Goal: Obtain resource: Download file/media

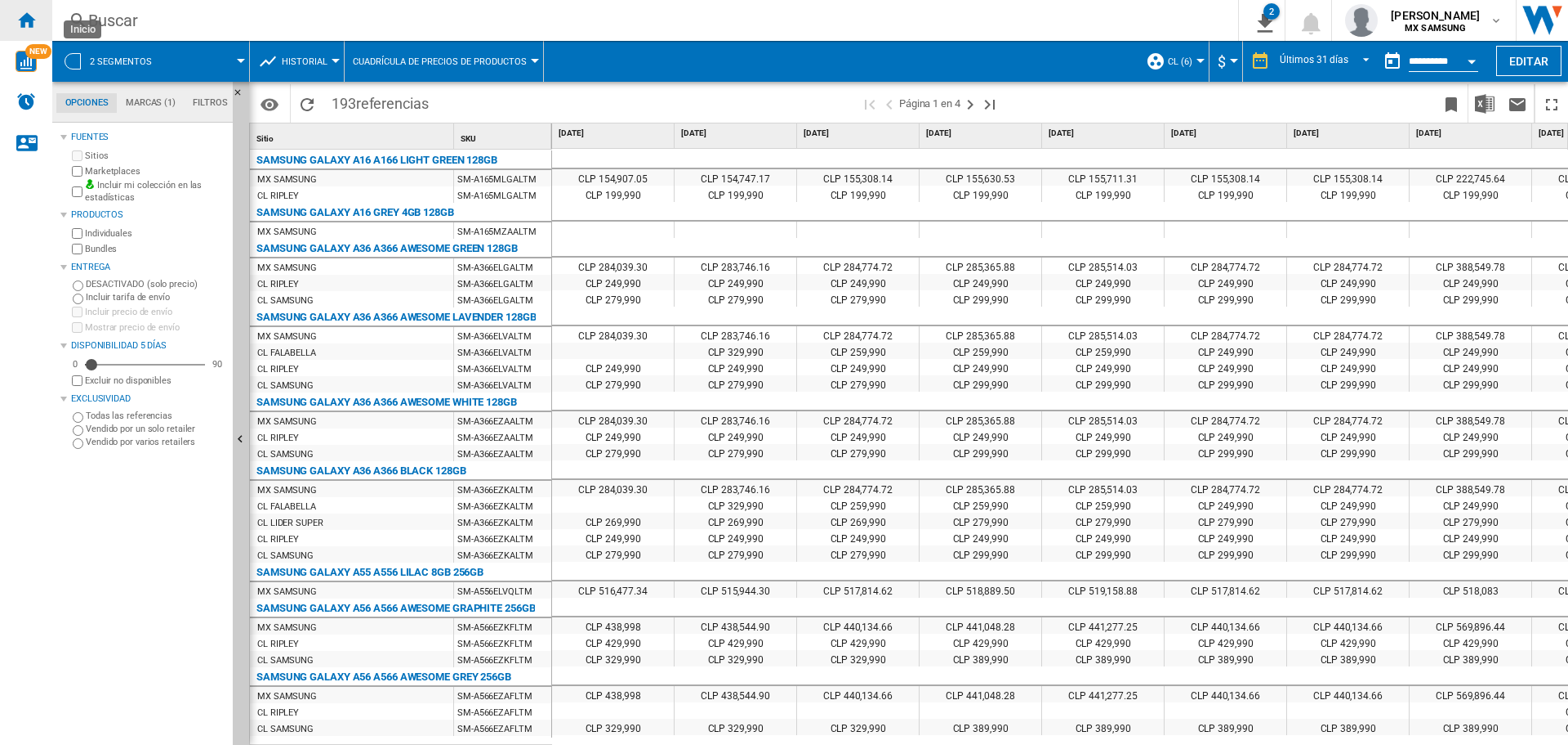
click at [28, 21] on ng-md-icon "Inicio" at bounding box center [26, 19] width 19 height 19
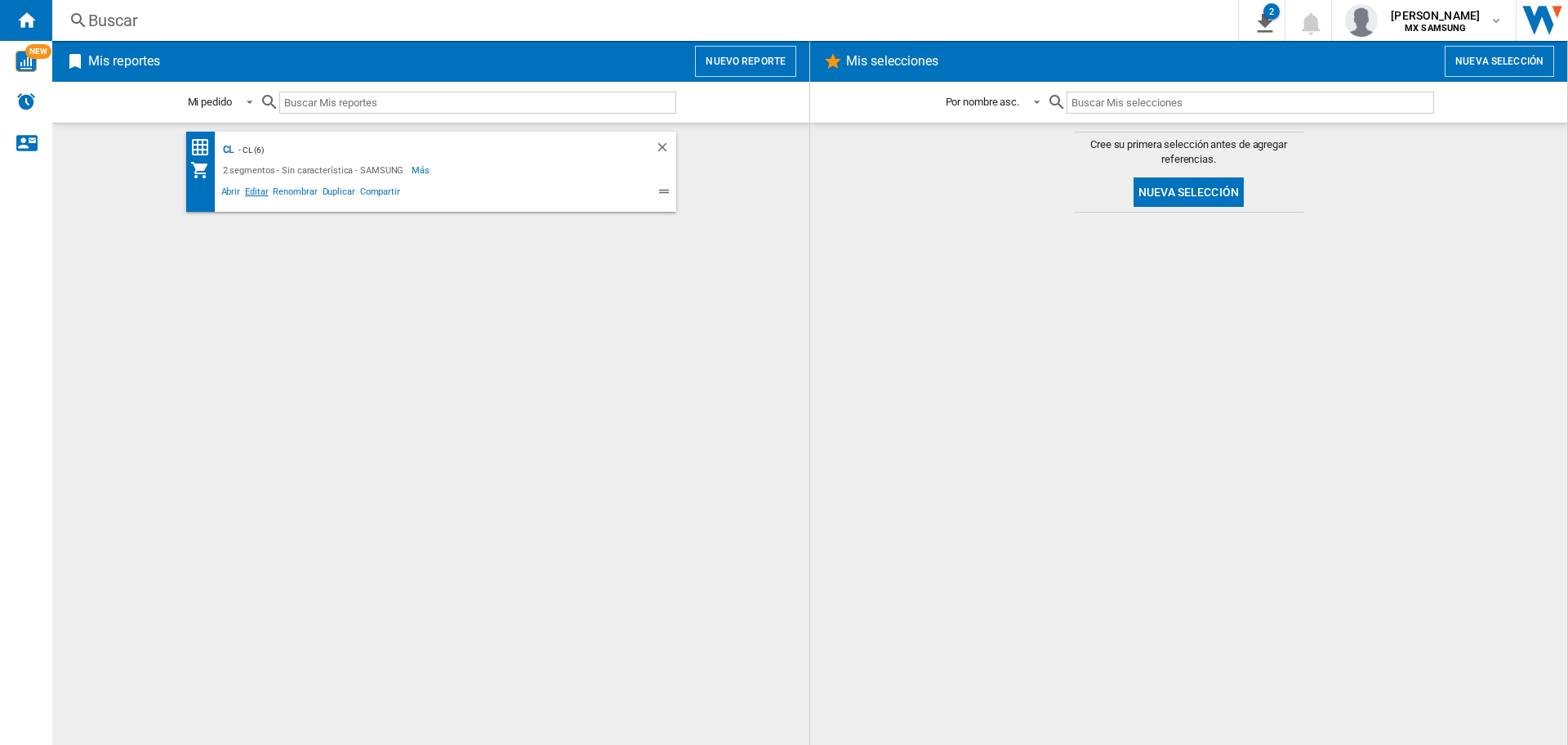
click at [250, 191] on span "Editar" at bounding box center [256, 194] width 28 height 19
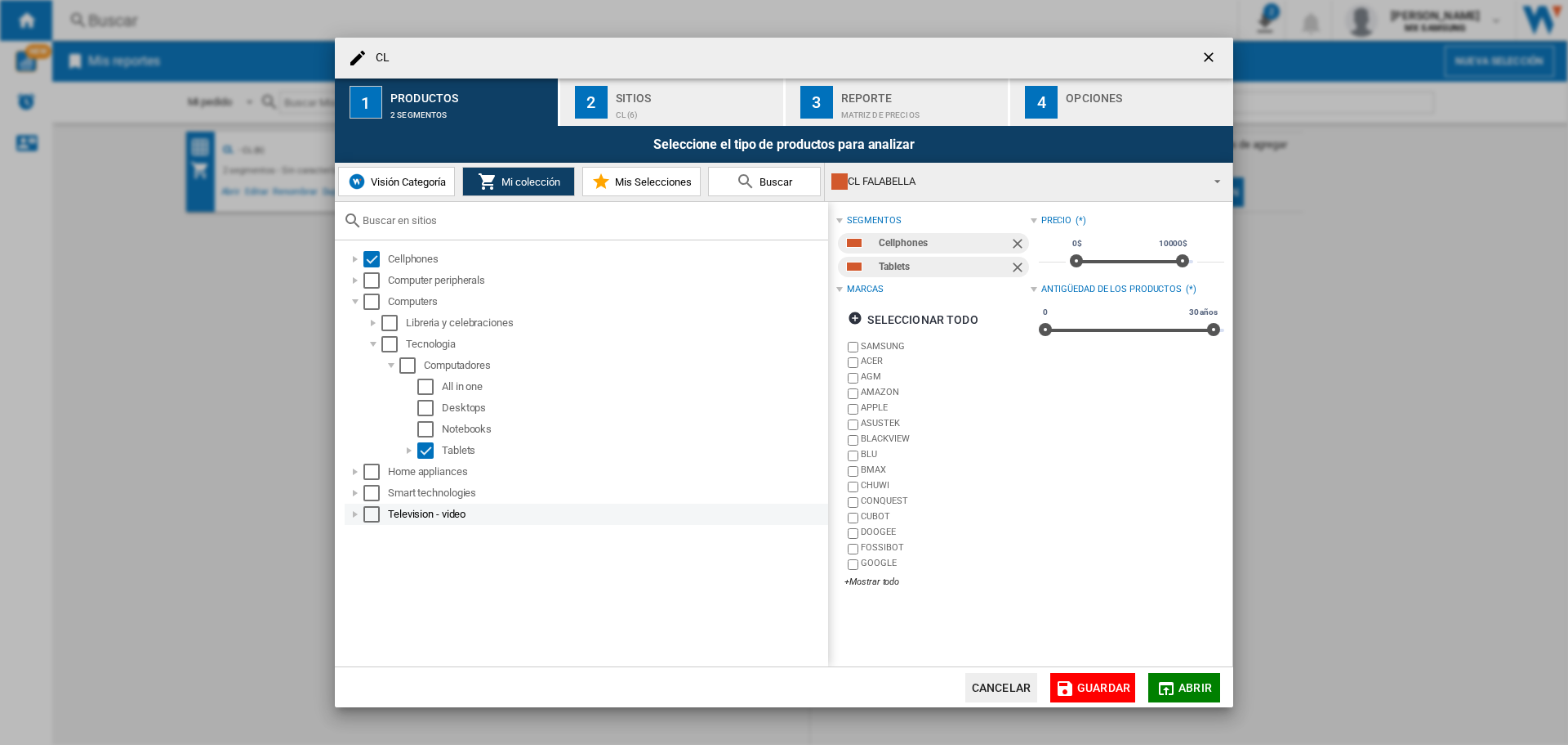
click at [373, 514] on div "Select" at bounding box center [371, 514] width 16 height 16
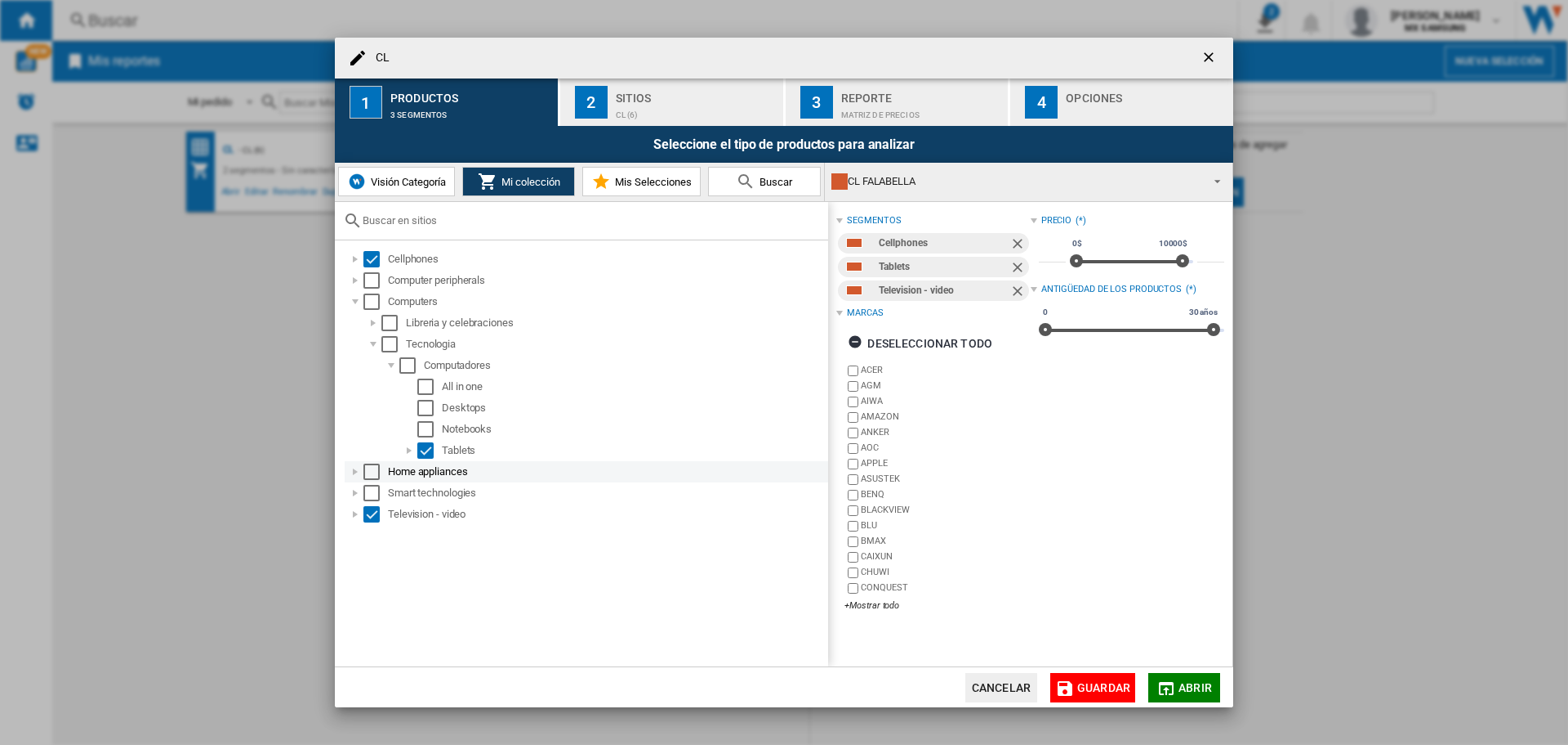
click at [368, 472] on div "Select" at bounding box center [371, 471] width 16 height 16
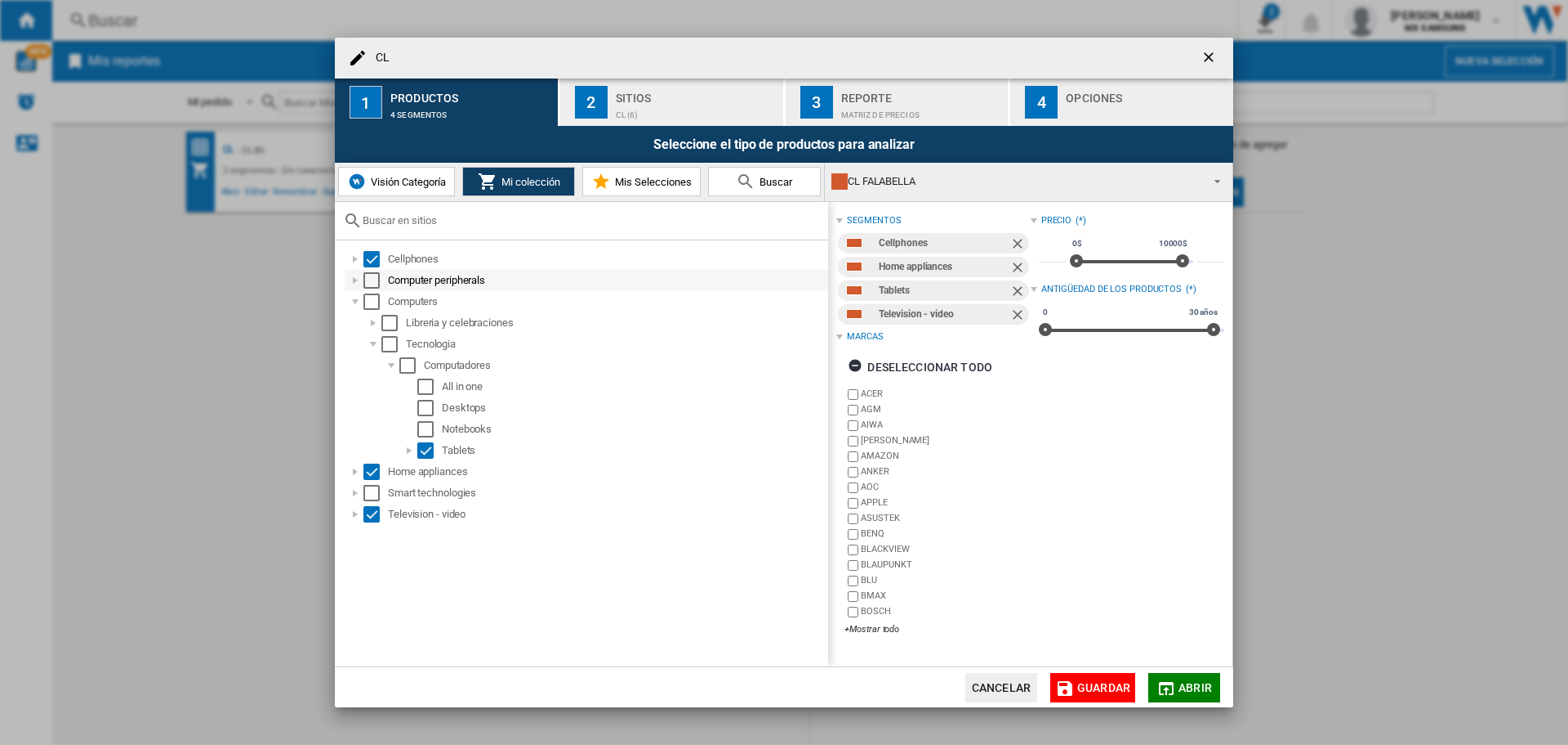
click at [353, 279] on div at bounding box center [354, 279] width 16 height 16
click at [857, 366] on ng-md-icon "button" at bounding box center [857, 367] width 19 height 19
click at [879, 629] on div "+Mostrar todo" at bounding box center [937, 628] width 186 height 13
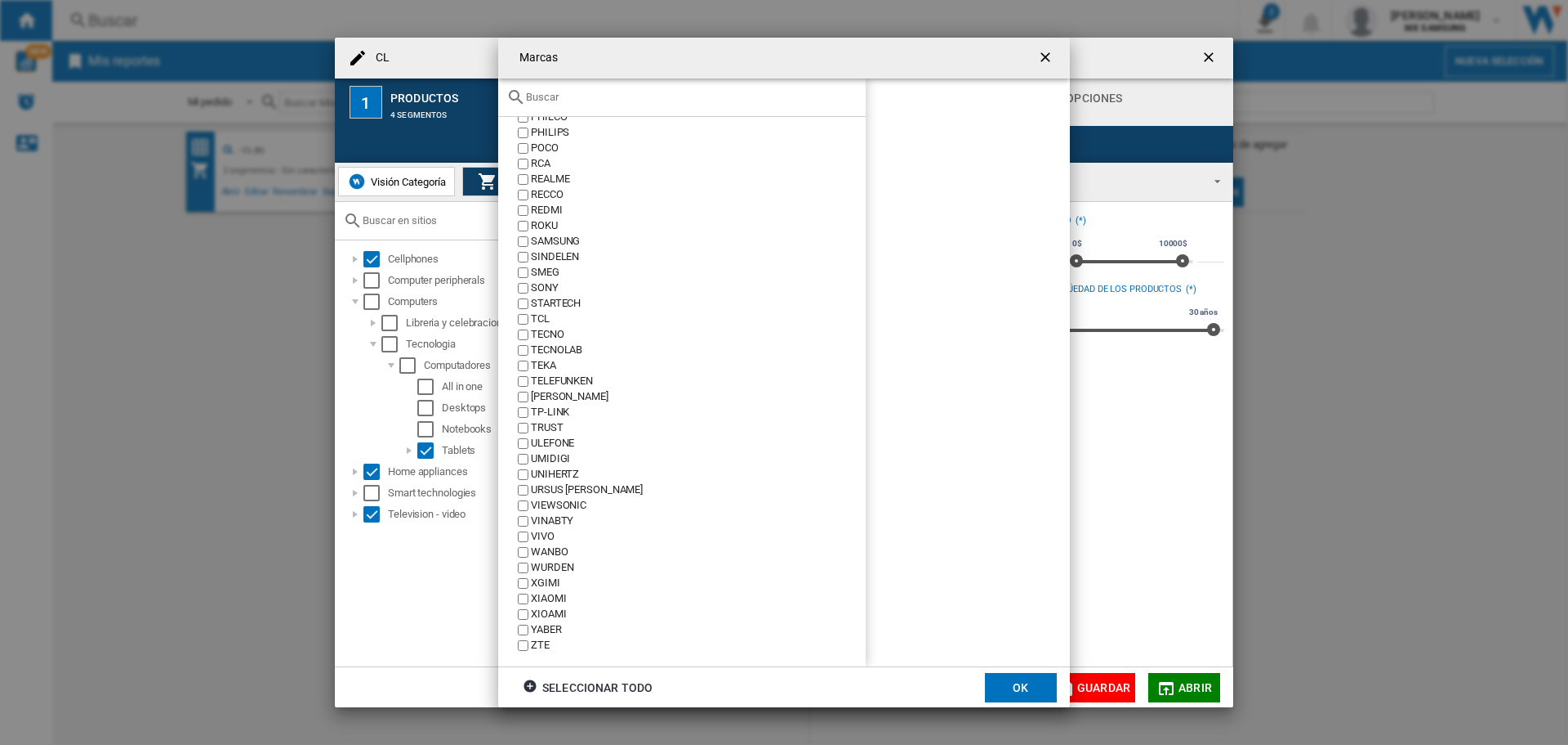
scroll to position [1024, 0]
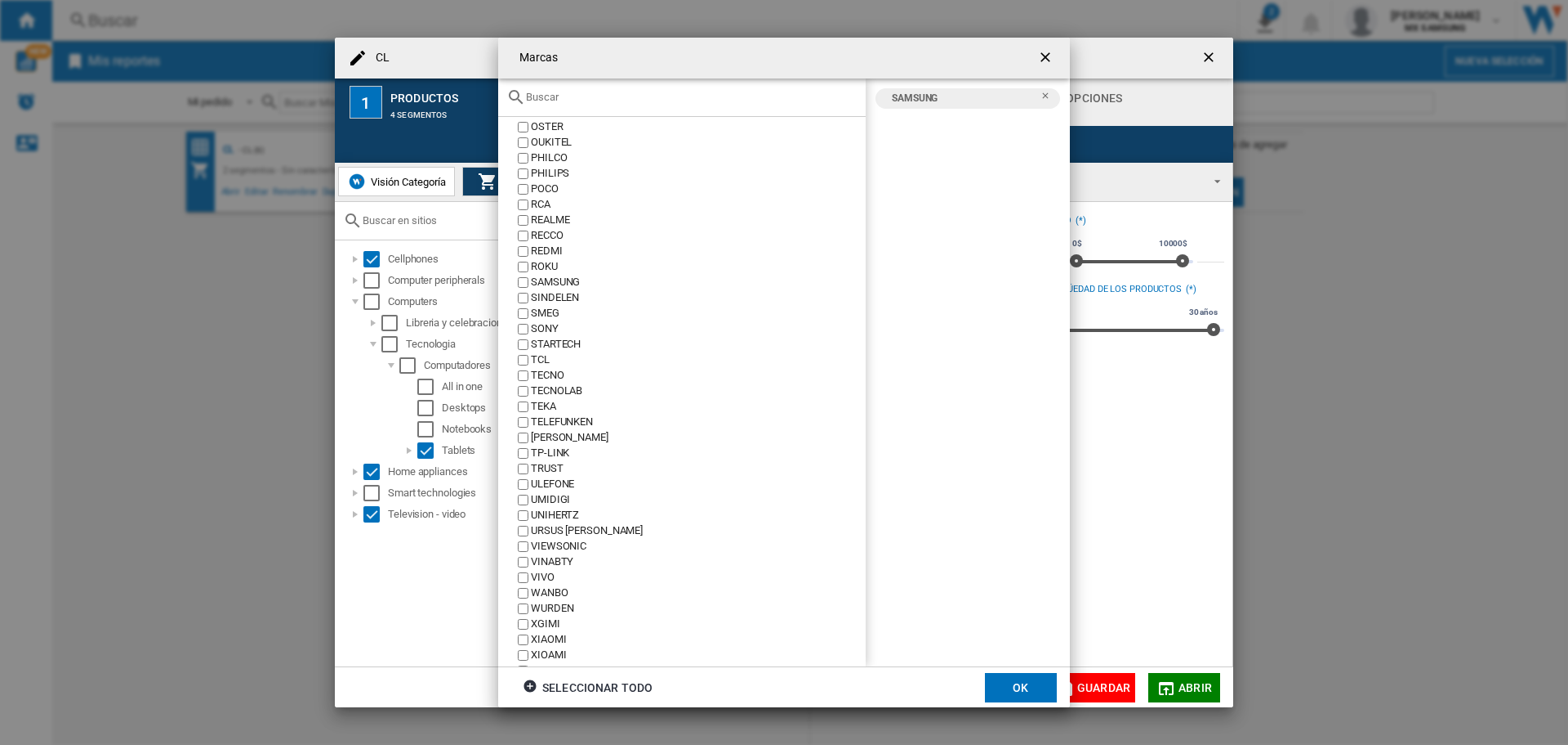
click at [1031, 691] on button "OK" at bounding box center [1021, 687] width 72 height 30
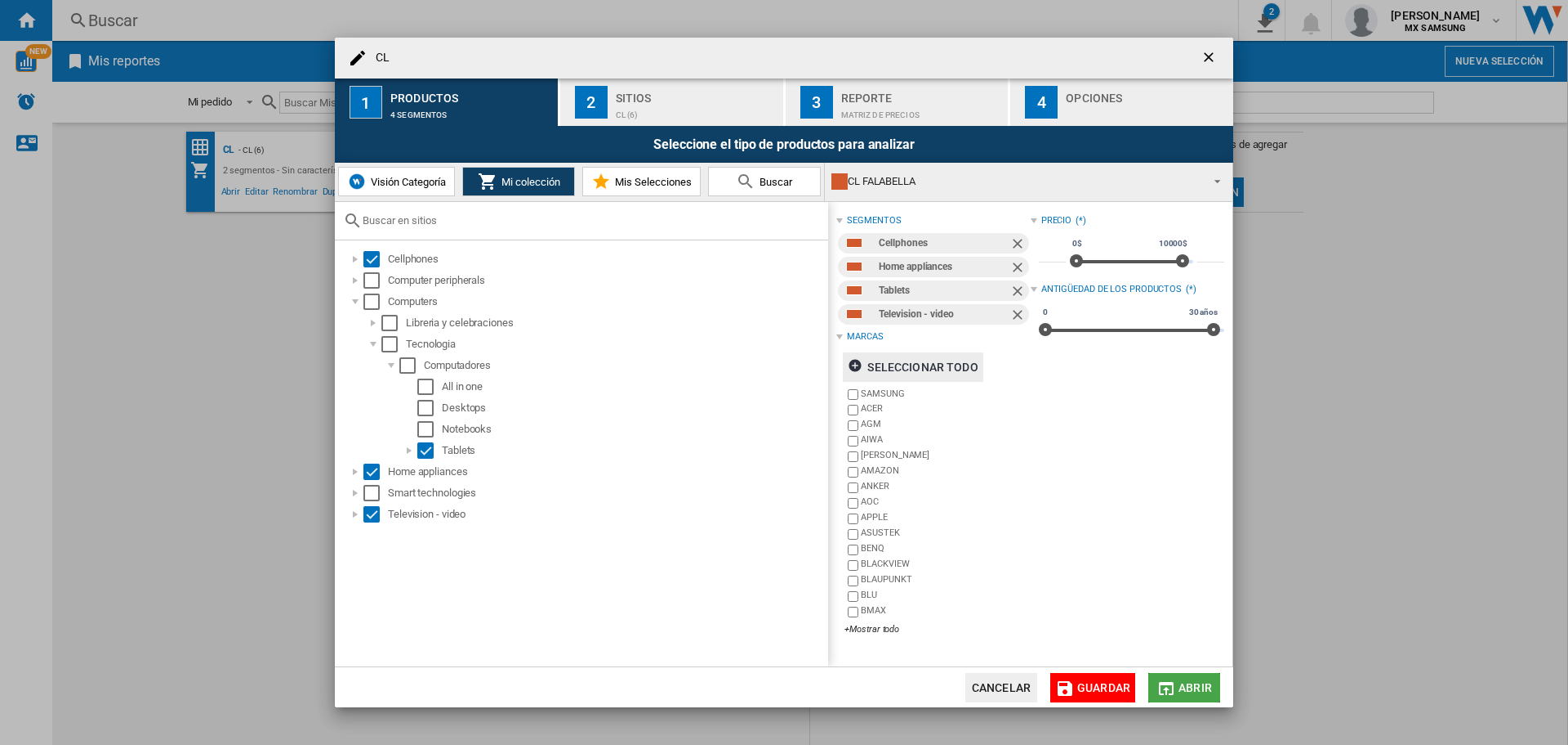
click at [1180, 685] on span "Abrir" at bounding box center [1195, 687] width 34 height 13
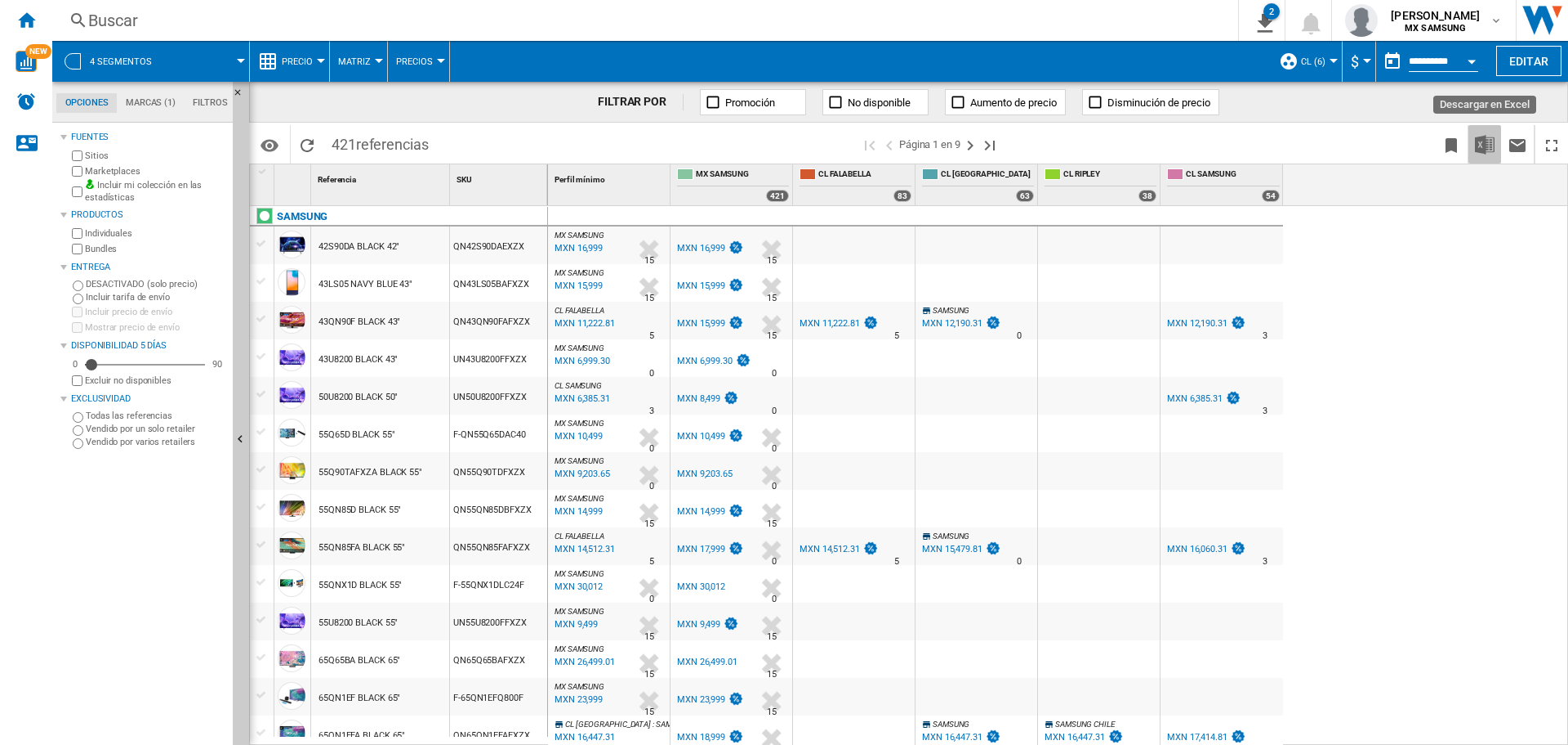
click at [1487, 142] on img "Descargar en Excel" at bounding box center [1485, 145] width 19 height 19
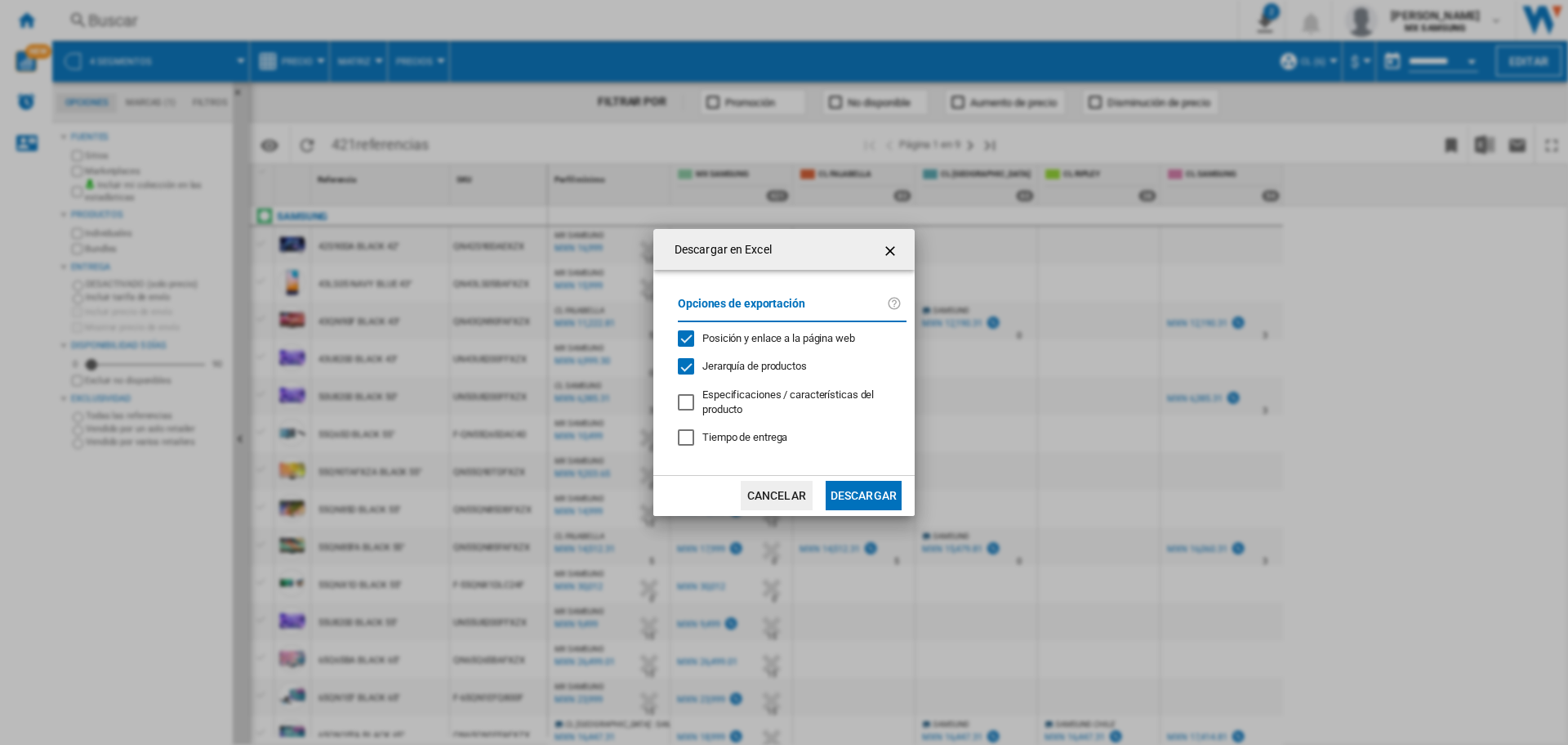
click at [882, 492] on button "Descargar" at bounding box center [863, 495] width 76 height 30
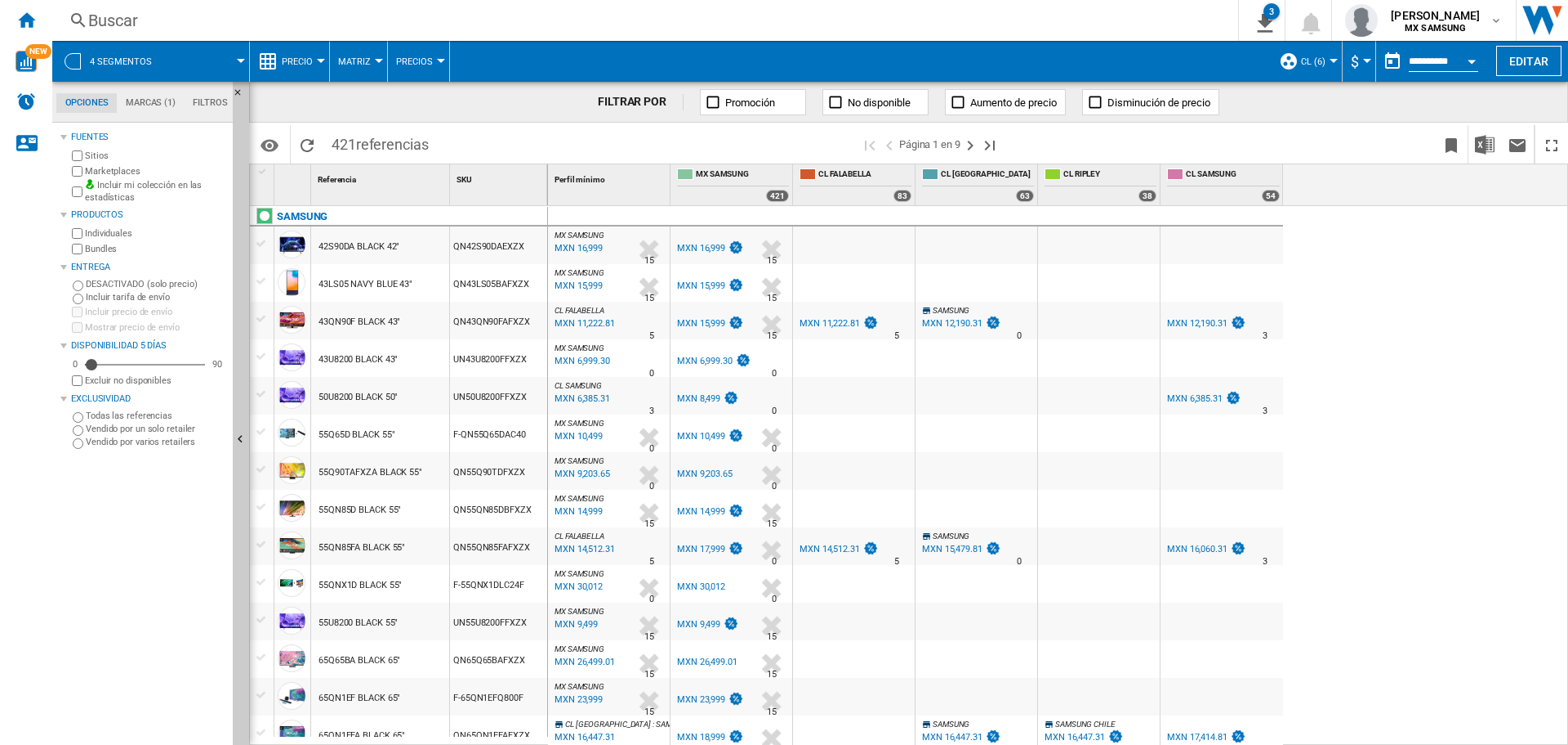
click at [316, 67] on button "Precio" at bounding box center [301, 61] width 39 height 40
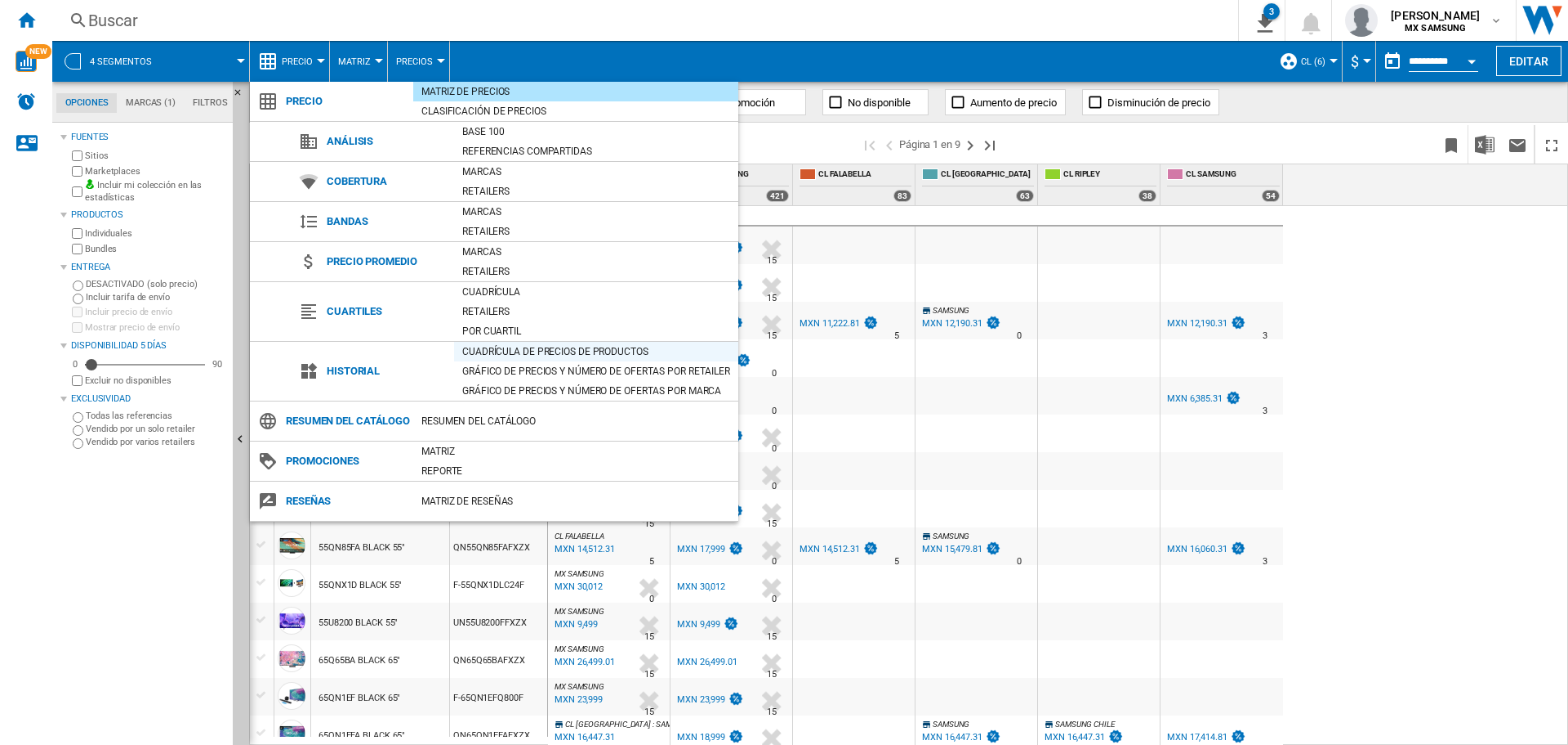
click at [544, 350] on div "Cuadrícula de precios de productos" at bounding box center [596, 351] width 284 height 16
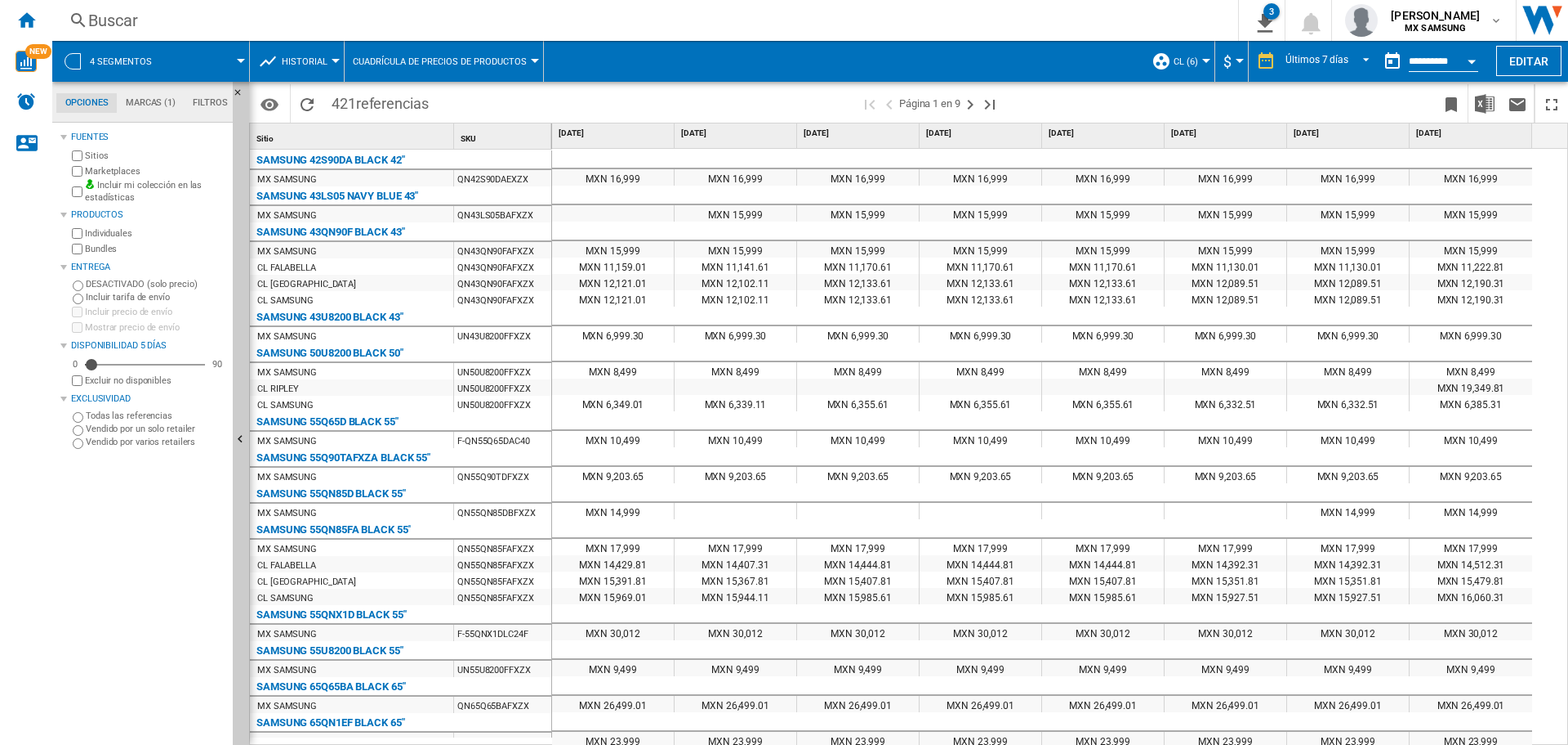
click at [1227, 65] on span "$" at bounding box center [1227, 62] width 8 height 17
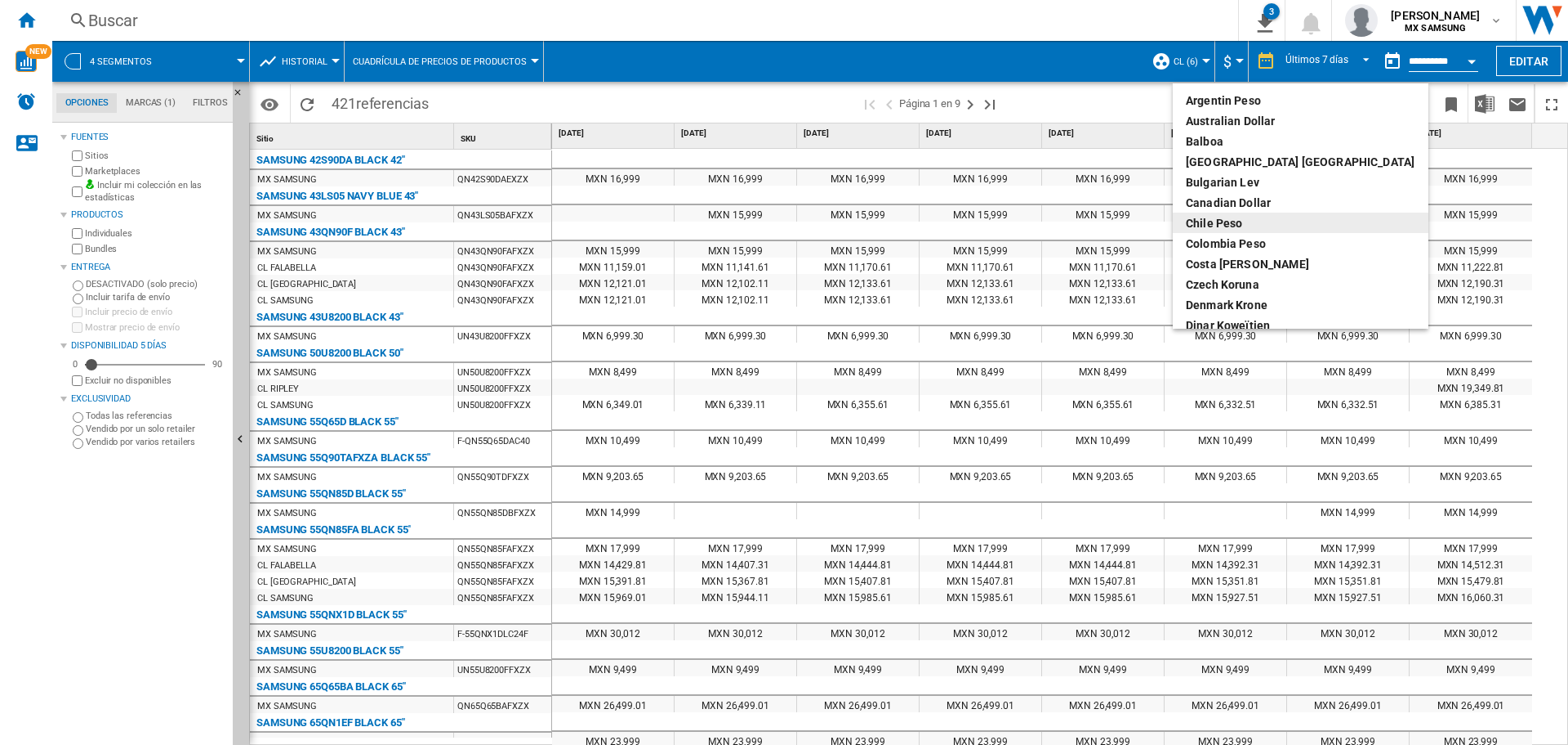
click at [1249, 223] on div "Chile Peso" at bounding box center [1300, 223] width 229 height 16
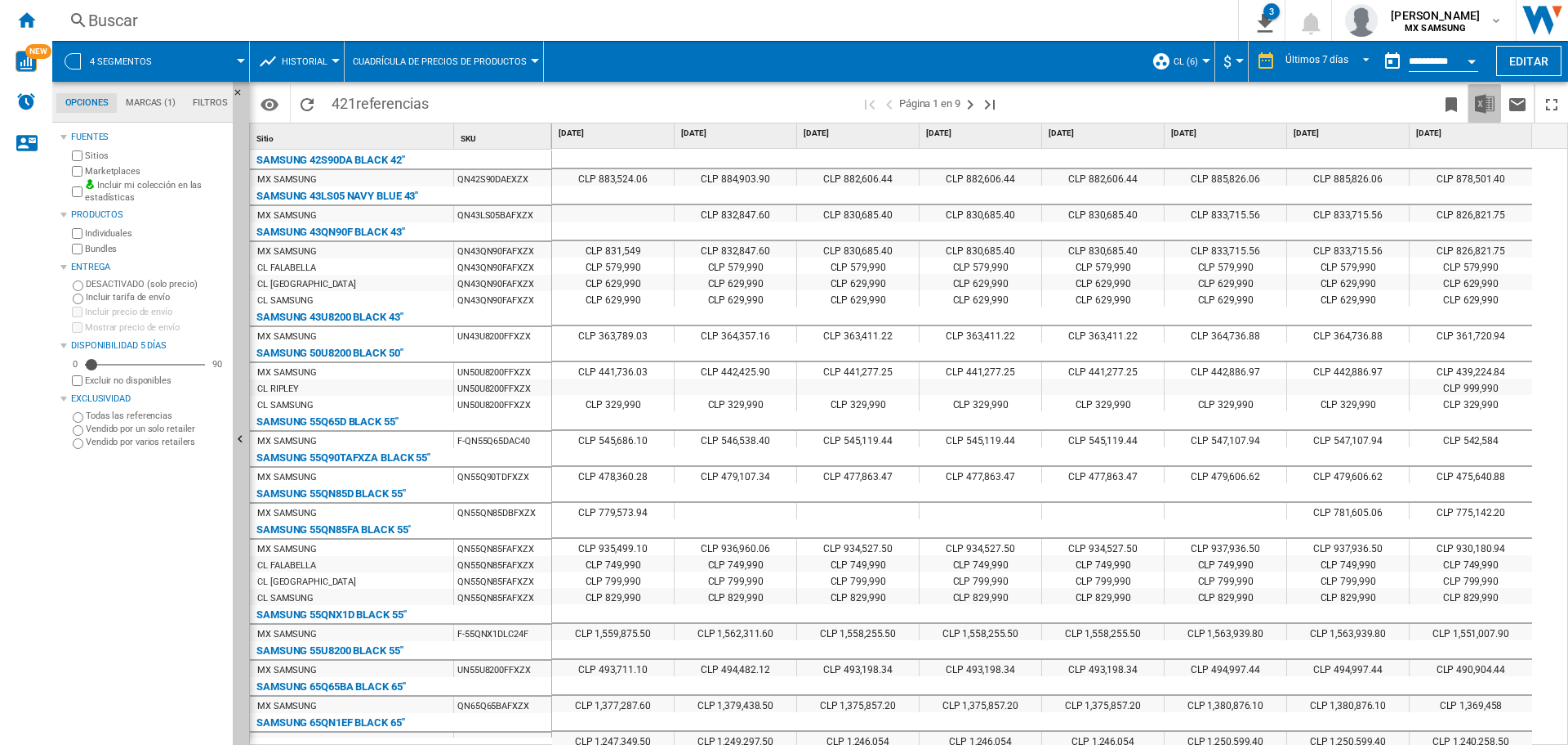
click at [1482, 102] on img "Descargar en Excel" at bounding box center [1485, 104] width 19 height 19
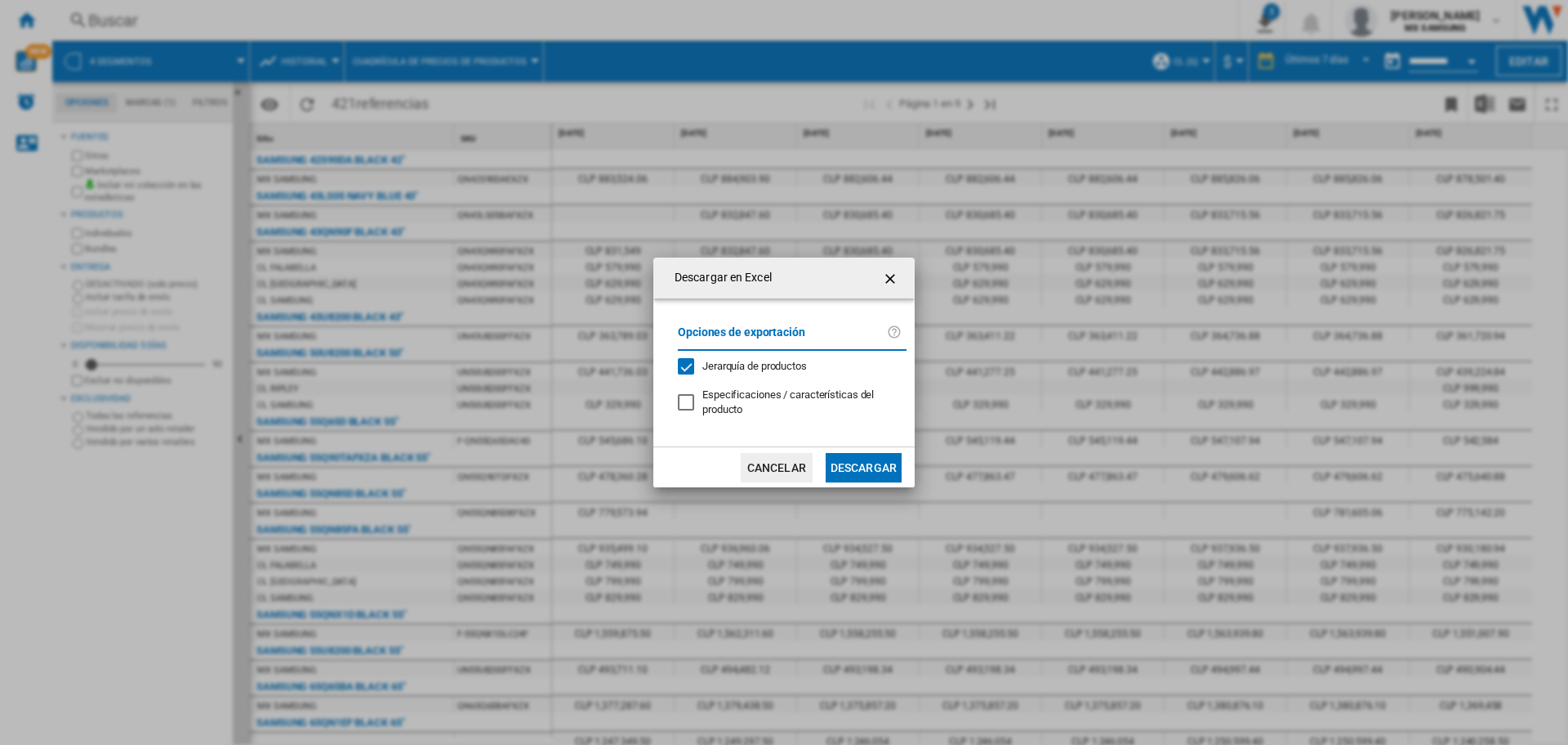
click at [898, 471] on button "Descargar" at bounding box center [863, 467] width 76 height 30
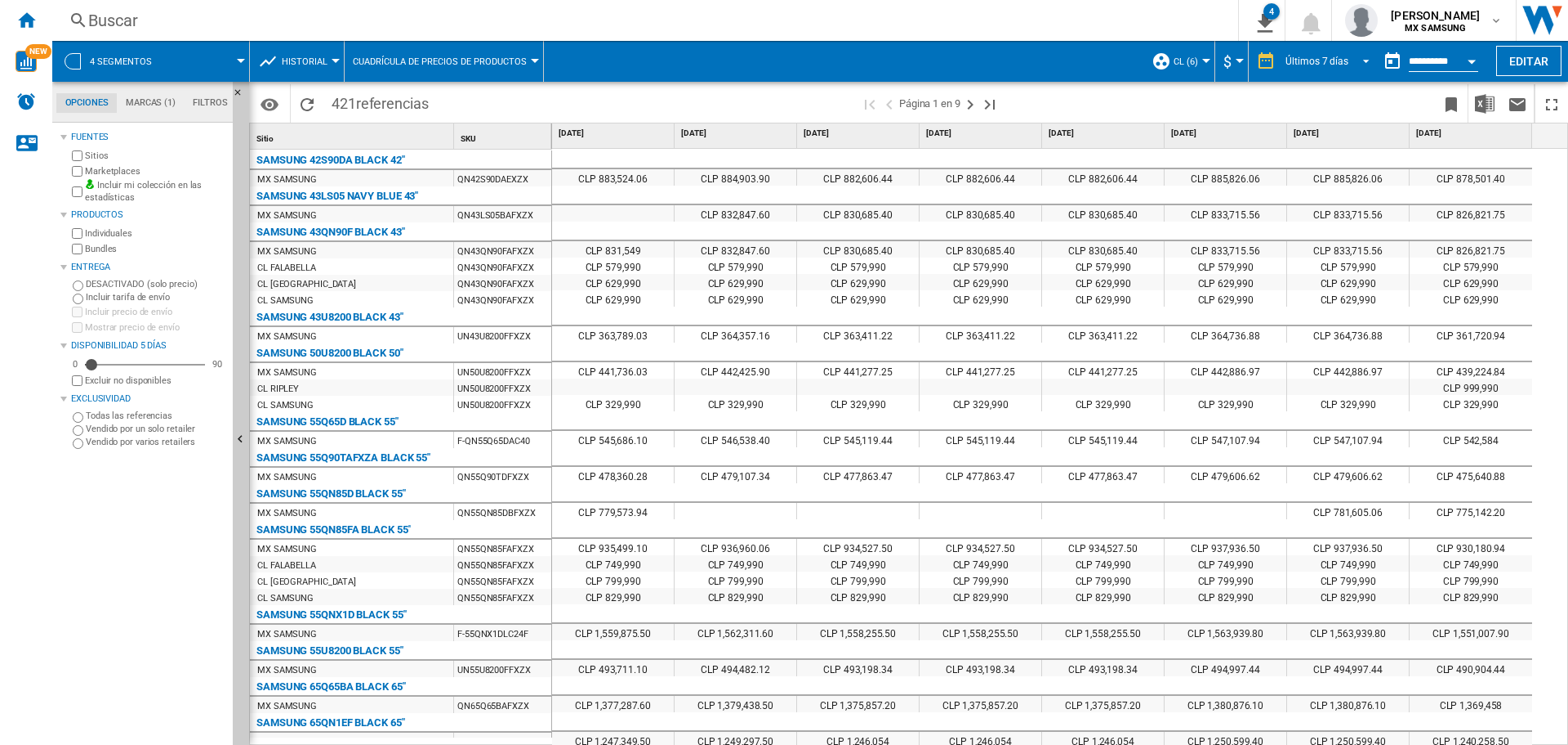
click at [1320, 58] on div "Últimos 7 días" at bounding box center [1317, 62] width 63 height 12
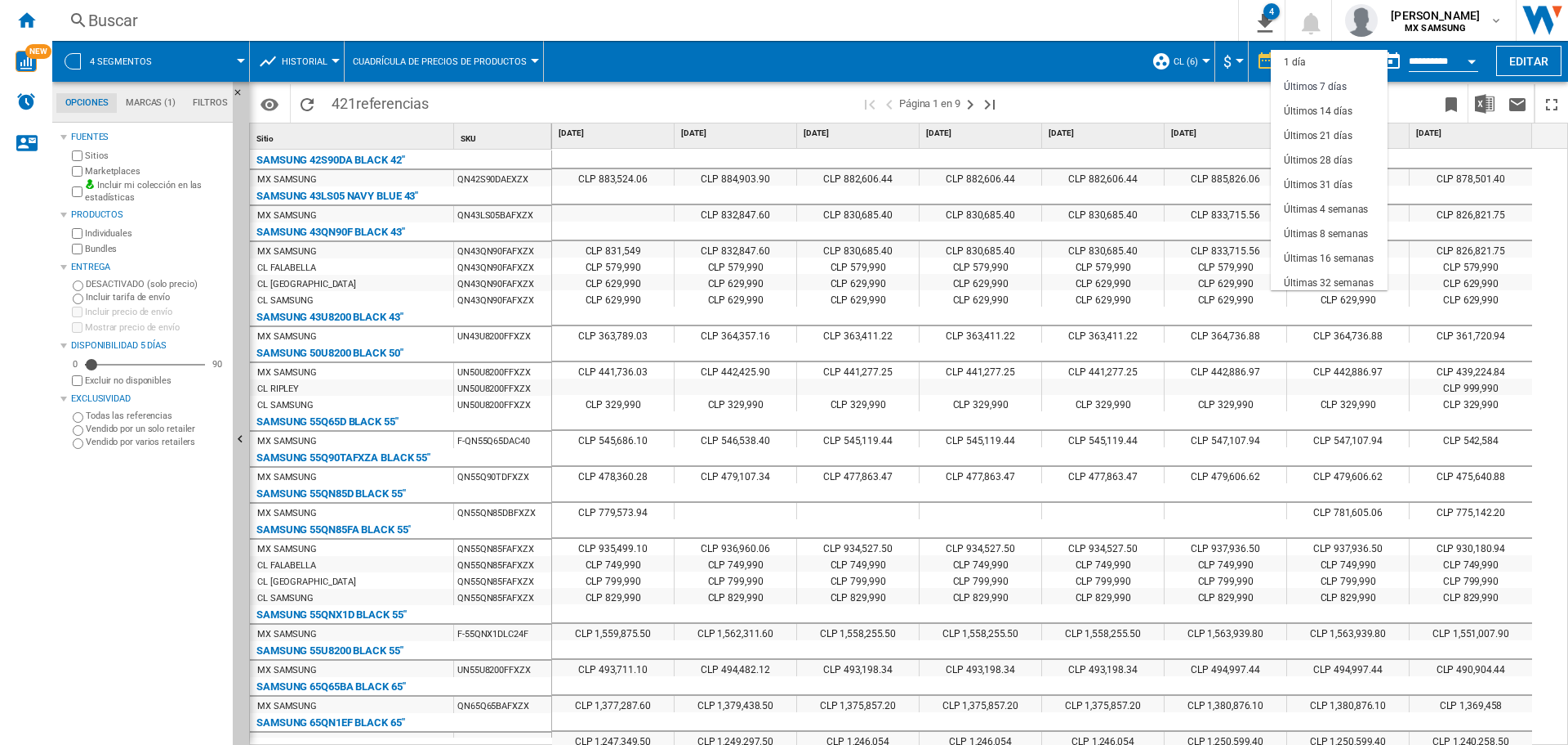
scroll to position [24, 0]
click at [1342, 157] on div "Últimos 31 días" at bounding box center [1318, 160] width 68 height 13
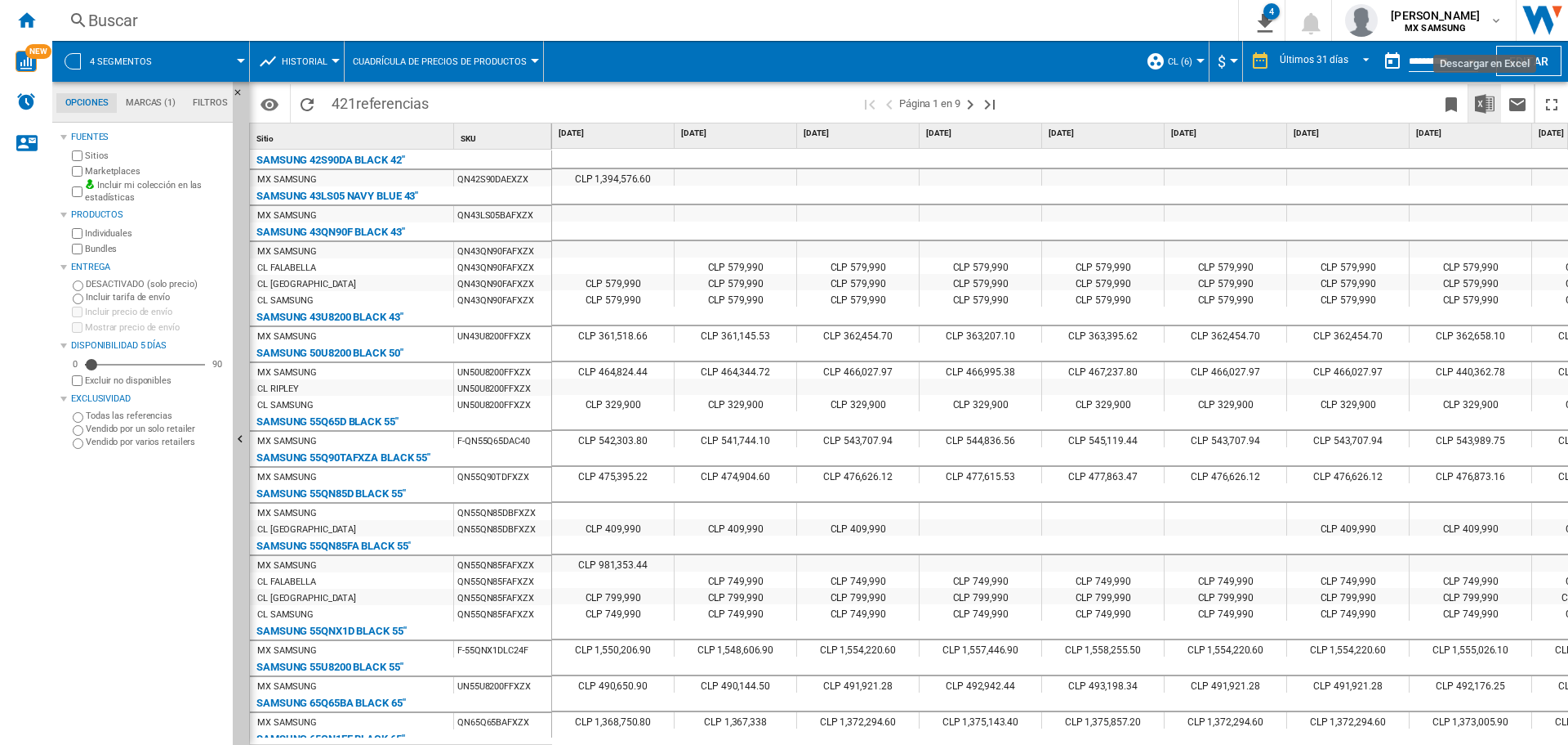
click at [1480, 106] on img "Descargar en Excel" at bounding box center [1485, 104] width 19 height 19
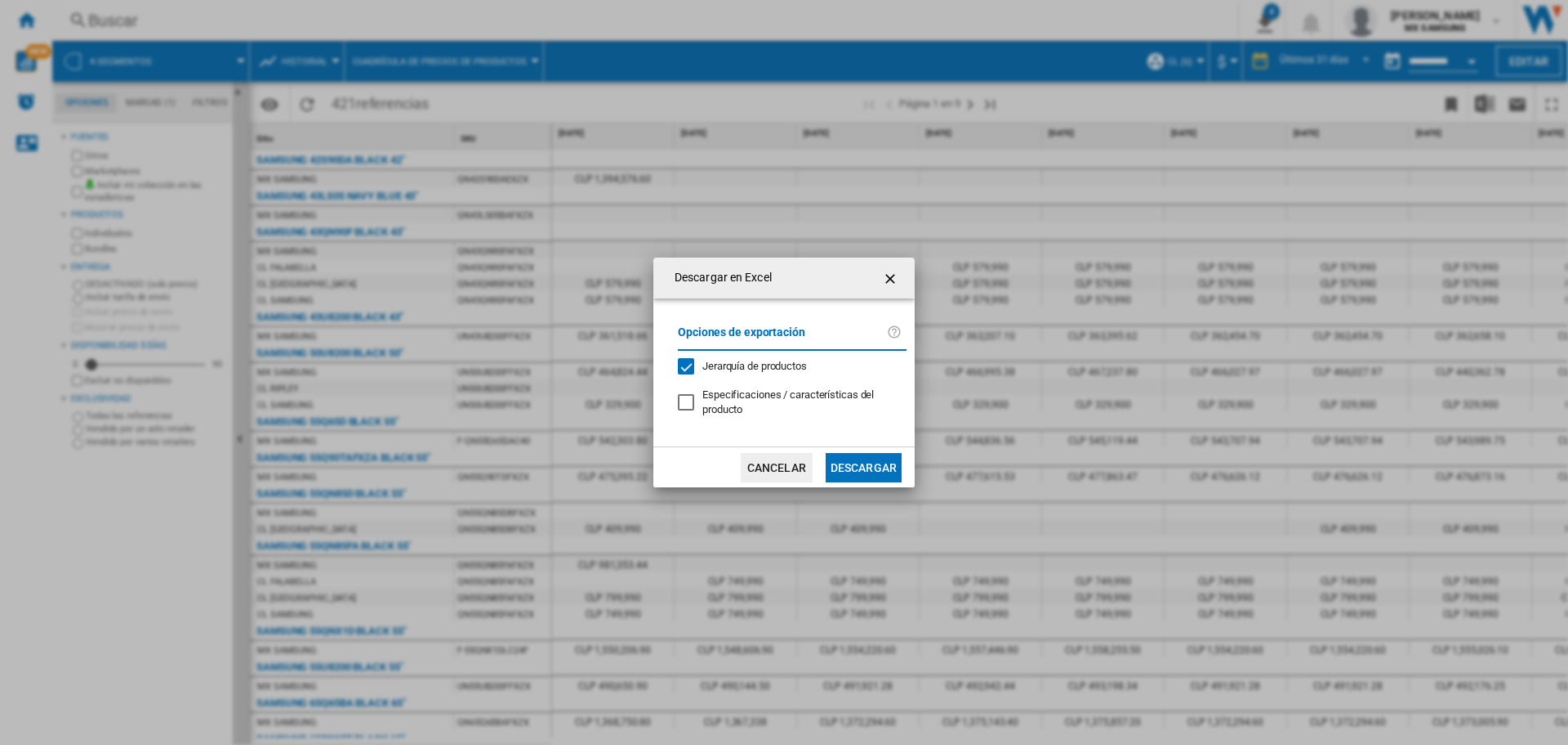
click at [858, 466] on button "Descargar" at bounding box center [863, 467] width 76 height 30
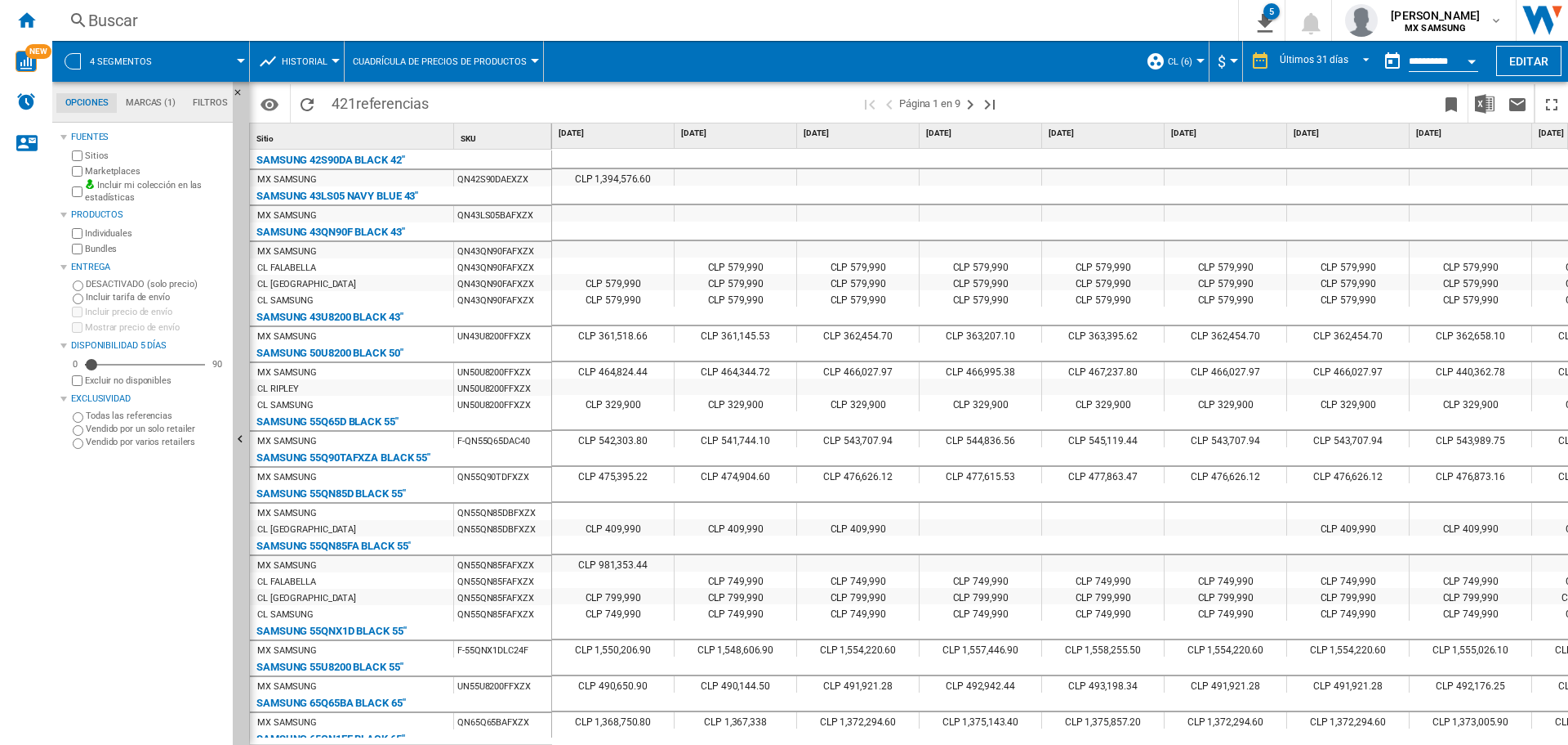
click at [205, 108] on md-tab-item "Filtros" at bounding box center [210, 103] width 51 height 19
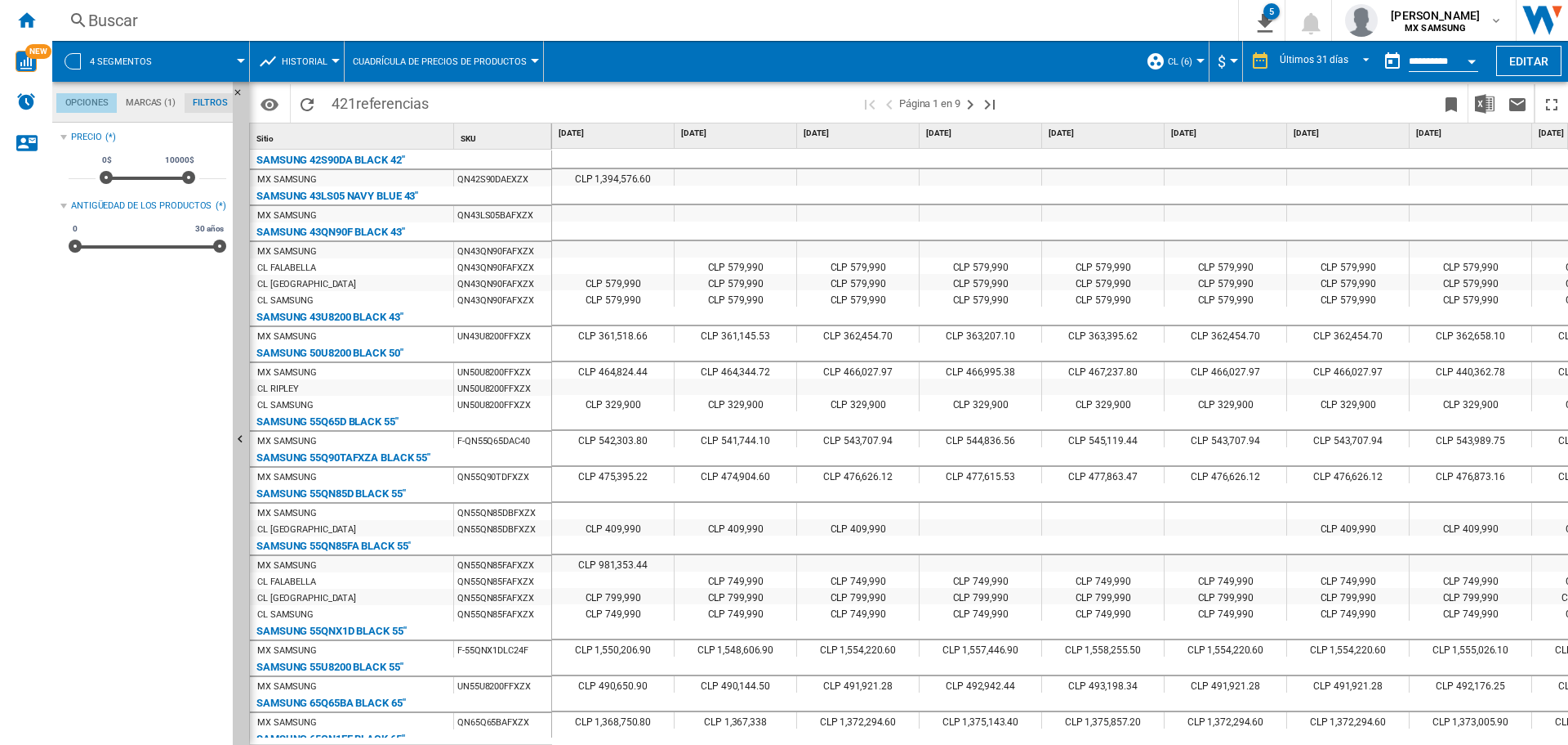
click at [103, 100] on md-tab-item "Opciones" at bounding box center [87, 103] width 61 height 19
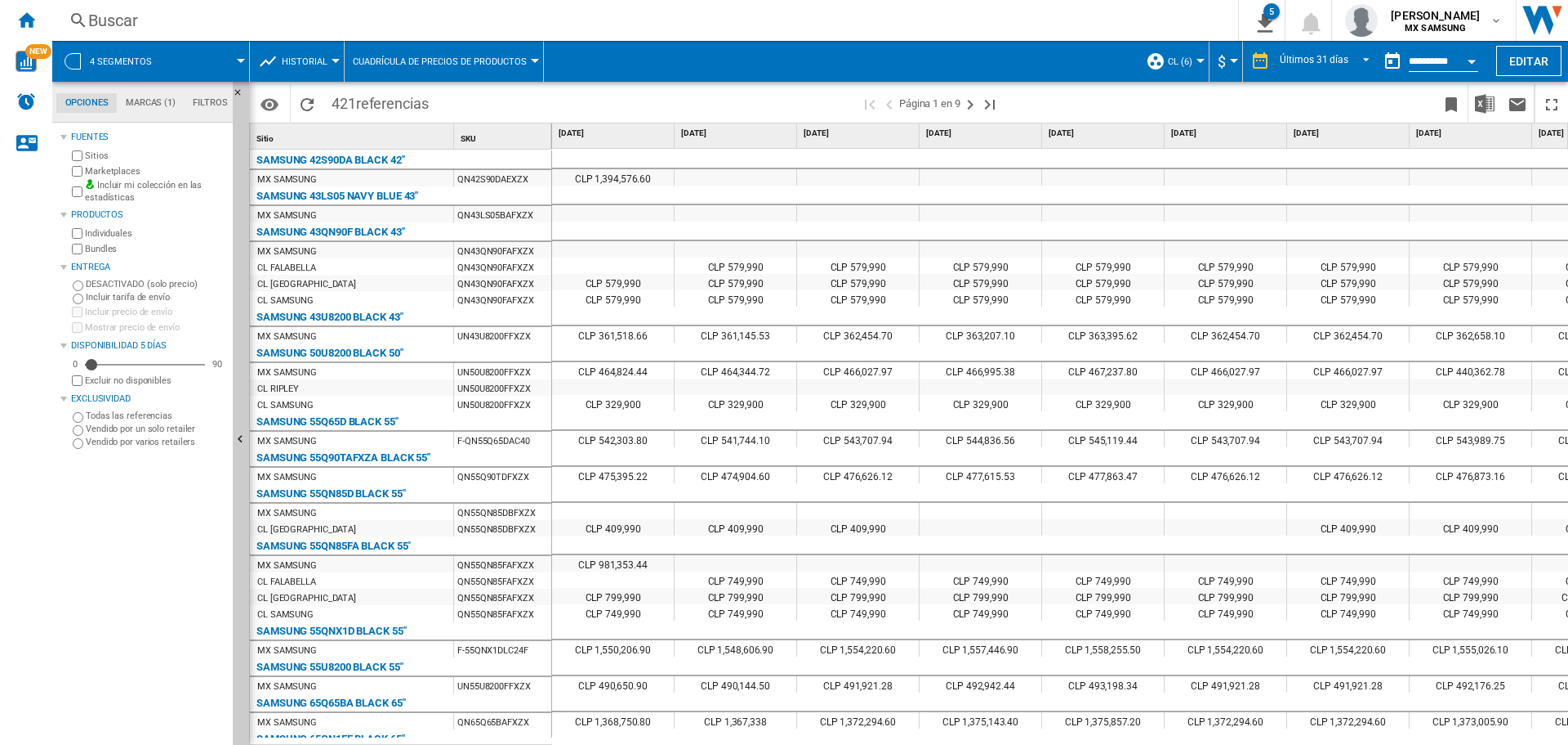
click at [132, 65] on span "4 segmentos" at bounding box center [120, 62] width 62 height 11
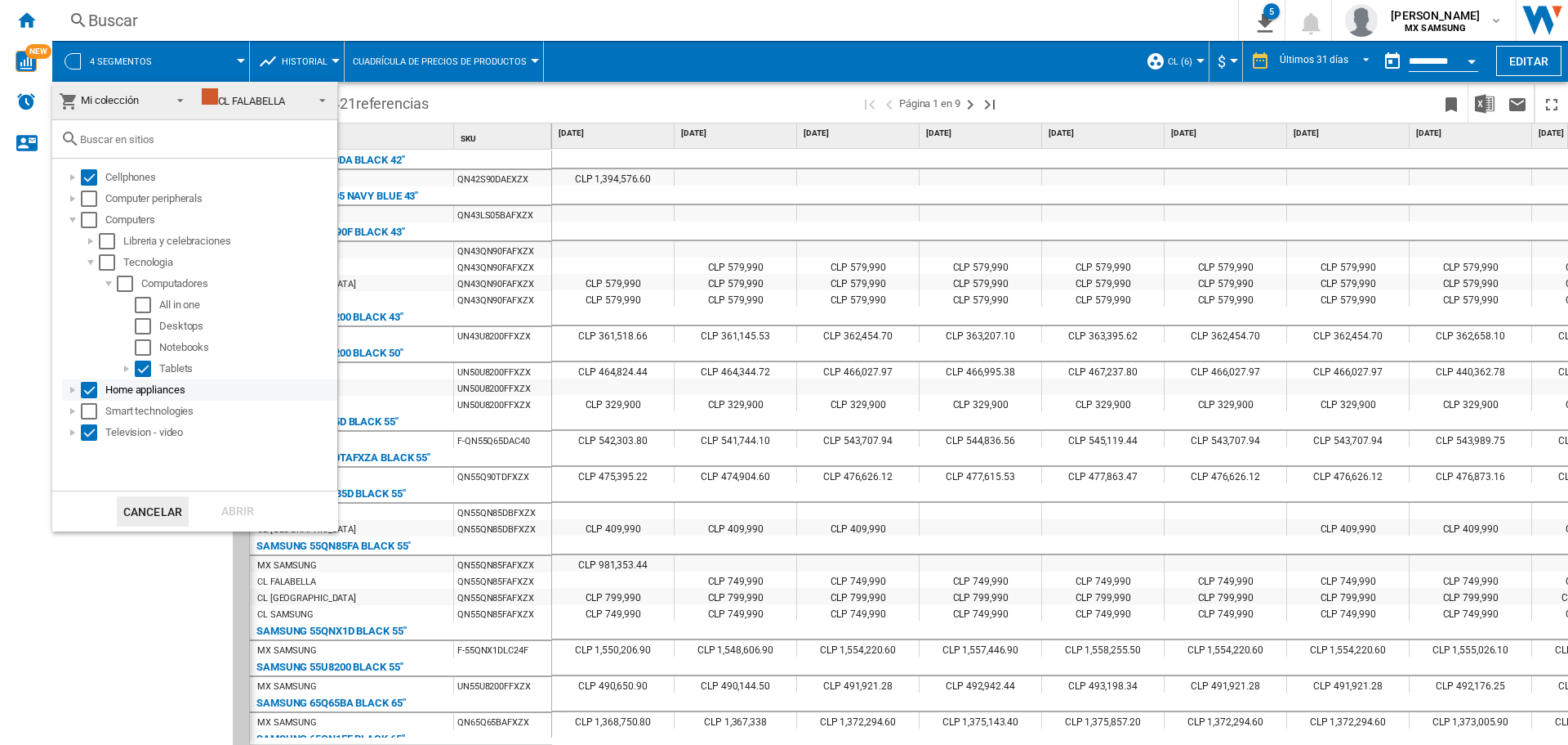
click at [73, 390] on div at bounding box center [72, 389] width 16 height 16
click at [73, 403] on div at bounding box center [72, 411] width 16 height 16
click at [73, 406] on div at bounding box center [72, 411] width 16 height 16
click at [164, 507] on button "Cancelar" at bounding box center [152, 511] width 72 height 30
